Goal: Find specific page/section: Find specific page/section

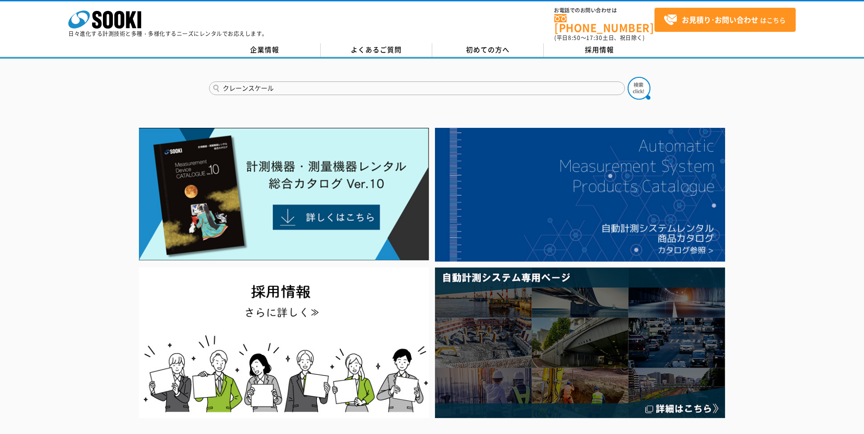
type input "クレーンスケール"
click at [628, 77] on button at bounding box center [639, 88] width 23 height 23
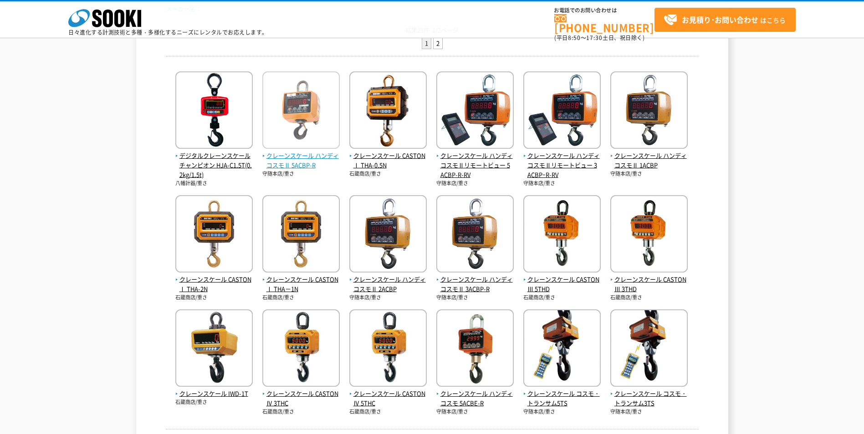
scroll to position [152, 0]
